Goal: Task Accomplishment & Management: Complete application form

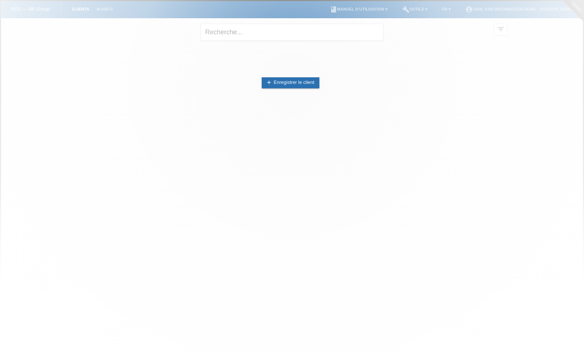
click at [318, 115] on div at bounding box center [292, 176] width 584 height 353
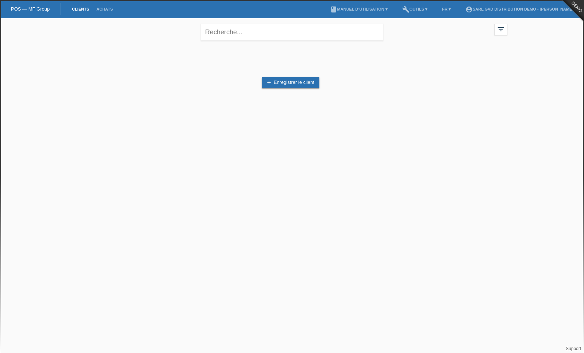
click at [355, 52] on div "add Enregistrer le client" at bounding box center [292, 82] width 430 height 69
click at [293, 85] on link "add Enregistrer le client" at bounding box center [291, 82] width 58 height 11
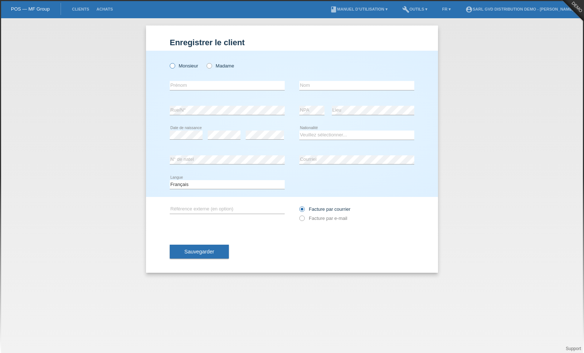
click at [177, 67] on label "Monsieur" at bounding box center [184, 65] width 28 height 5
click at [174, 67] on input "Monsieur" at bounding box center [172, 65] width 5 height 5
radio input "true"
click at [189, 88] on input "text" at bounding box center [227, 85] width 115 height 9
click at [37, 287] on div "Enregistrer le client Enregistrer le client Enregistrer le client Monsieur Mada…" at bounding box center [292, 185] width 584 height 335
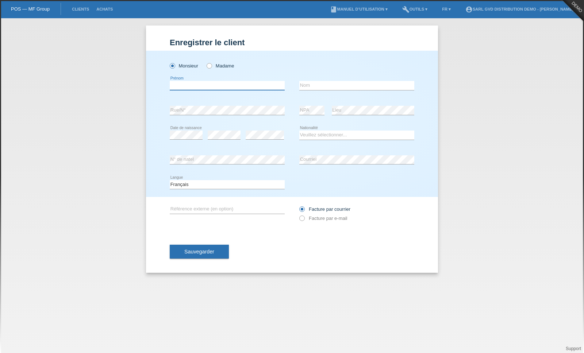
click at [202, 89] on input "text" at bounding box center [227, 85] width 115 height 9
click at [45, 307] on div "Enregistrer le client Enregistrer le client Enregistrer le client Monsieur Mada…" at bounding box center [292, 185] width 584 height 335
click at [228, 85] on input "text" at bounding box center [227, 85] width 115 height 9
type input "Ali"
type input "ُ"
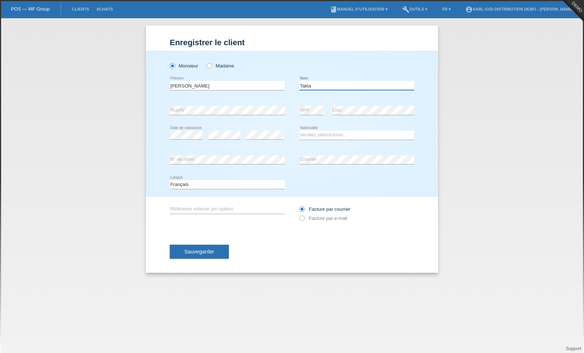
type input "Takla"
click at [43, 279] on div "Enregistrer le client Enregistrer le client Enregistrer le client Monsieur Mada…" at bounding box center [292, 185] width 584 height 335
select select "CH"
click at [95, 180] on div "Enregistrer le client Enregistrer le client Enregistrer le client Monsieur Mada…" at bounding box center [292, 185] width 584 height 335
click at [298, 214] on icon at bounding box center [298, 214] width 0 height 0
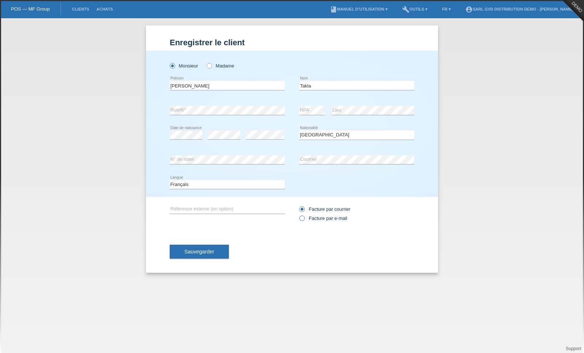
click at [304, 222] on input "Facture par e-mail" at bounding box center [301, 220] width 5 height 9
radio input "true"
click at [195, 255] on span "Sauvegarder" at bounding box center [199, 252] width 30 height 6
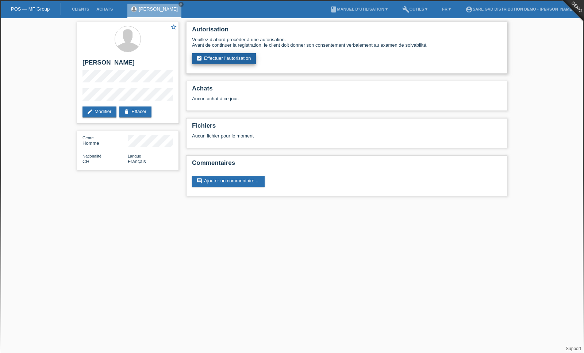
click at [236, 63] on link "assignment_turned_in Effectuer l’autorisation" at bounding box center [224, 58] width 64 height 11
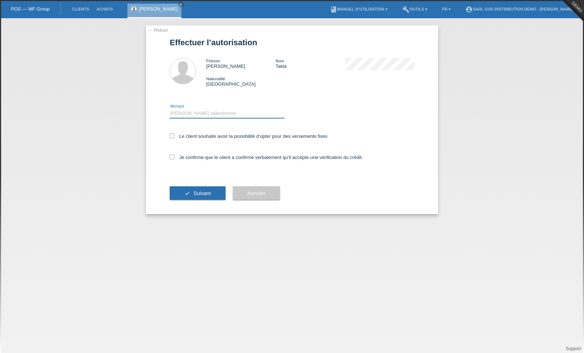
select select "3"
click at [174, 159] on icon at bounding box center [172, 157] width 5 height 5
click at [174, 159] on input "Je confirme que le client a confirmé verbalement qu'il accepte une vérification…" at bounding box center [172, 157] width 5 height 5
checkbox input "true"
click at [174, 138] on icon at bounding box center [172, 136] width 5 height 5
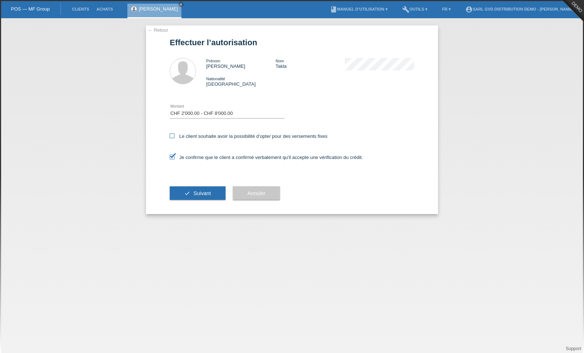
click at [174, 138] on input "Le client souhaite avoir la possibilité d’opter pour des versements fixes" at bounding box center [172, 136] width 5 height 5
checkbox input "true"
click at [196, 196] on span "Suivant" at bounding box center [202, 193] width 18 height 6
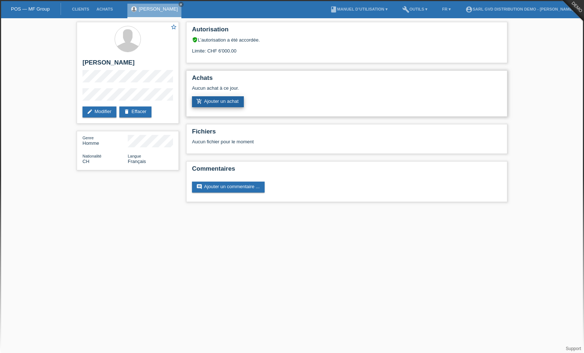
click at [214, 107] on link "add_shopping_cart Ajouter un achat" at bounding box center [218, 101] width 52 height 11
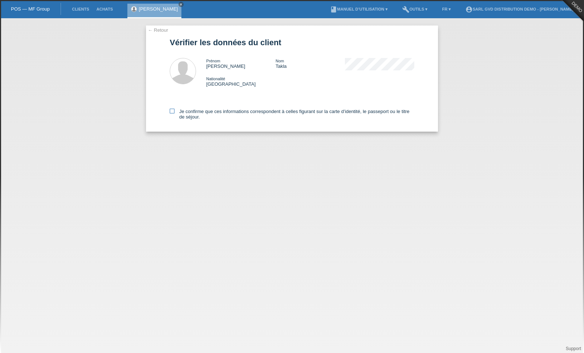
click at [173, 112] on icon at bounding box center [172, 111] width 5 height 5
click at [173, 112] on input "Je confirme que ces informations correspondent à celles figurant sur la carte d…" at bounding box center [172, 111] width 5 height 5
checkbox input "true"
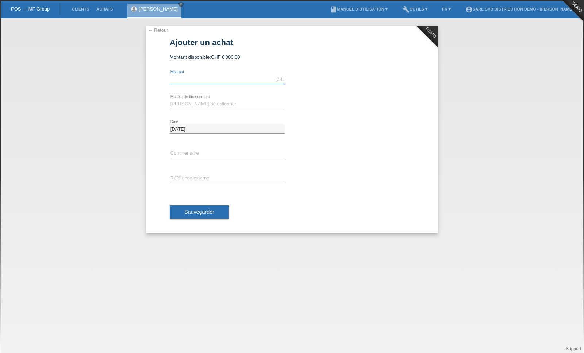
click at [196, 80] on input "text" at bounding box center [227, 79] width 115 height 9
type input "3400.00"
select select "229"
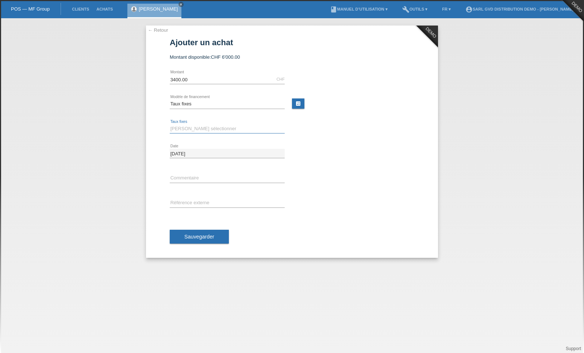
select select "645"
click at [201, 177] on input "text" at bounding box center [227, 178] width 115 height 9
type input "Test"
click at [197, 207] on input "text" at bounding box center [227, 202] width 115 height 9
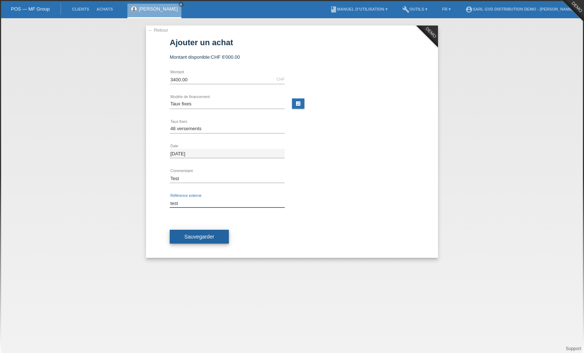
type input "test"
click at [199, 236] on span "Sauvegarder" at bounding box center [199, 237] width 30 height 6
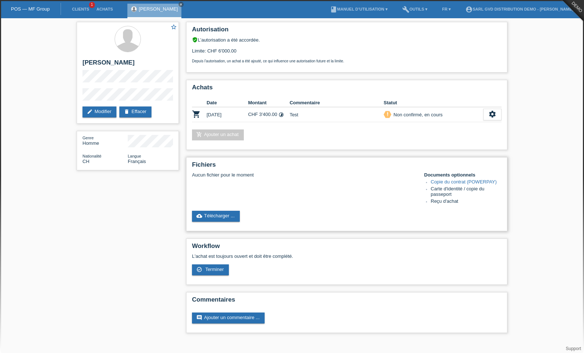
click at [448, 185] on link "Copie du contrat (POWERPAY)" at bounding box center [463, 181] width 66 height 5
click at [476, 185] on link "Copie du contrat (POWERPAY)" at bounding box center [463, 181] width 66 height 5
click at [213, 222] on link "cloud_upload Télécharger ..." at bounding box center [216, 216] width 48 height 11
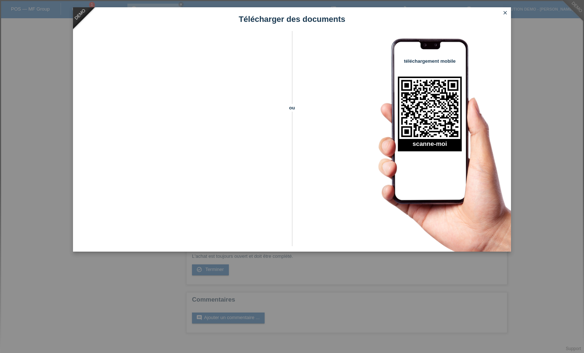
click at [507, 12] on icon "close" at bounding box center [505, 13] width 6 height 6
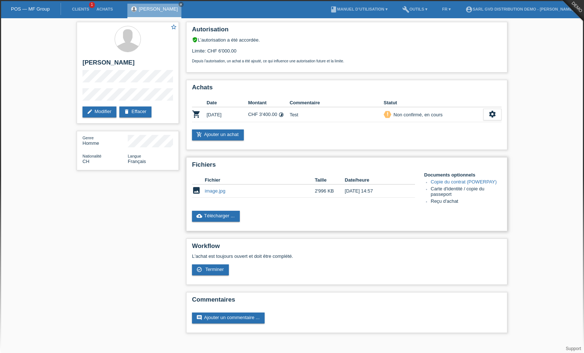
click at [216, 194] on link "image.jpg" at bounding box center [215, 190] width 20 height 5
click at [77, 9] on link "Clients" at bounding box center [80, 9] width 24 height 4
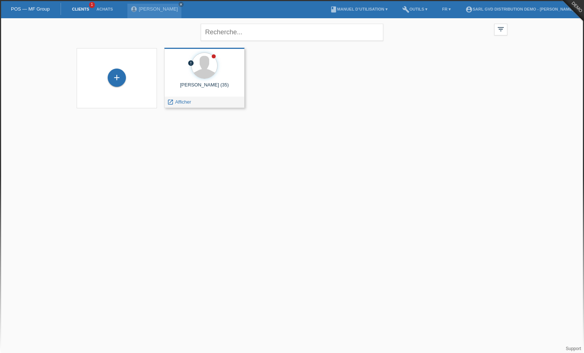
click at [192, 86] on div "ALI TAKLA (35)" at bounding box center [204, 88] width 69 height 12
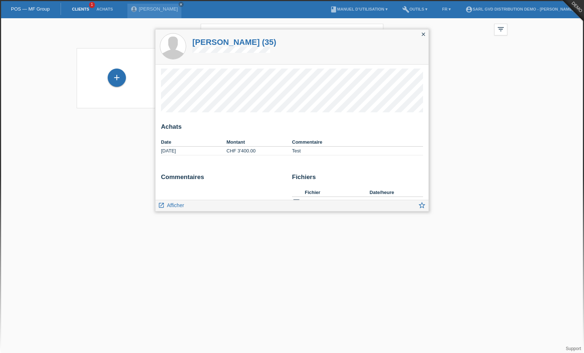
click at [424, 36] on icon "close" at bounding box center [423, 34] width 6 height 6
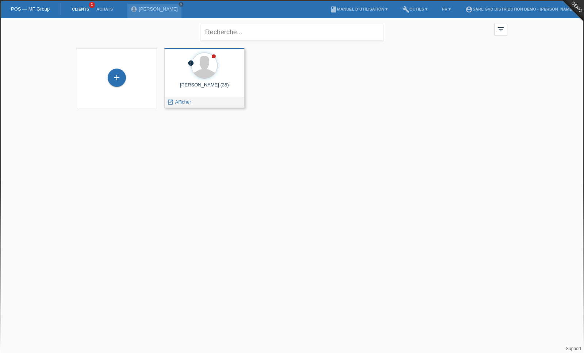
click at [188, 96] on div "error ALI TAKLA (35) launch Afficher" at bounding box center [204, 78] width 80 height 60
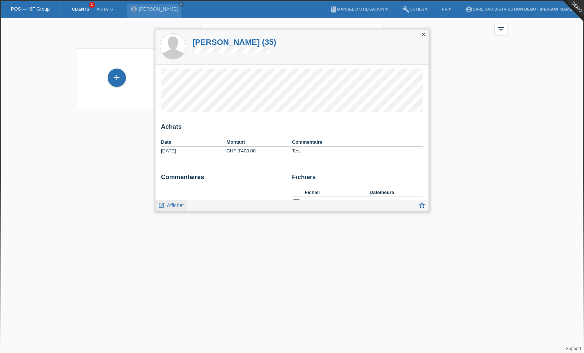
click at [178, 207] on span "Afficher" at bounding box center [175, 205] width 17 height 6
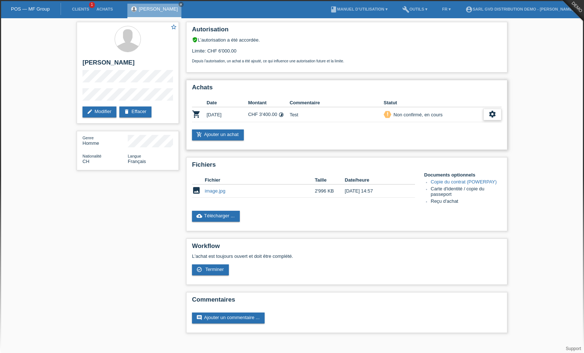
click at [494, 118] on icon "settings" at bounding box center [492, 114] width 8 height 8
click at [446, 176] on span "Le client s'est retiré de l'achat..." at bounding box center [463, 175] width 68 height 9
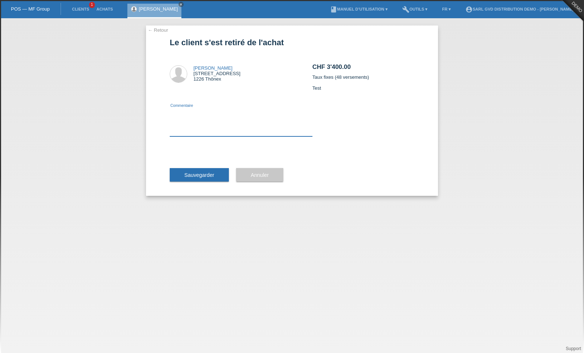
click at [245, 131] on textarea at bounding box center [241, 122] width 143 height 28
type textarea "Test"
click at [217, 179] on button "Sauvegarder" at bounding box center [199, 175] width 59 height 14
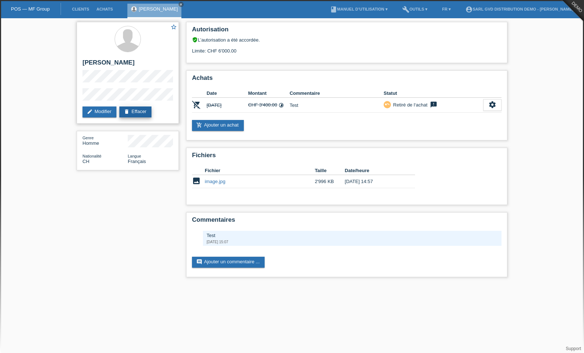
click at [142, 111] on link "delete Effacer" at bounding box center [135, 112] width 32 height 11
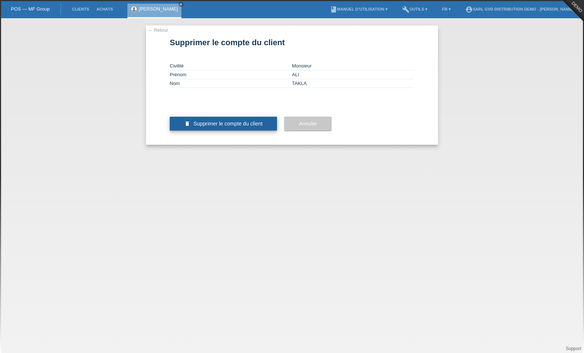
click at [257, 127] on span "Supprimer le compte du client" at bounding box center [227, 124] width 69 height 6
